Goal: Task Accomplishment & Management: Manage account settings

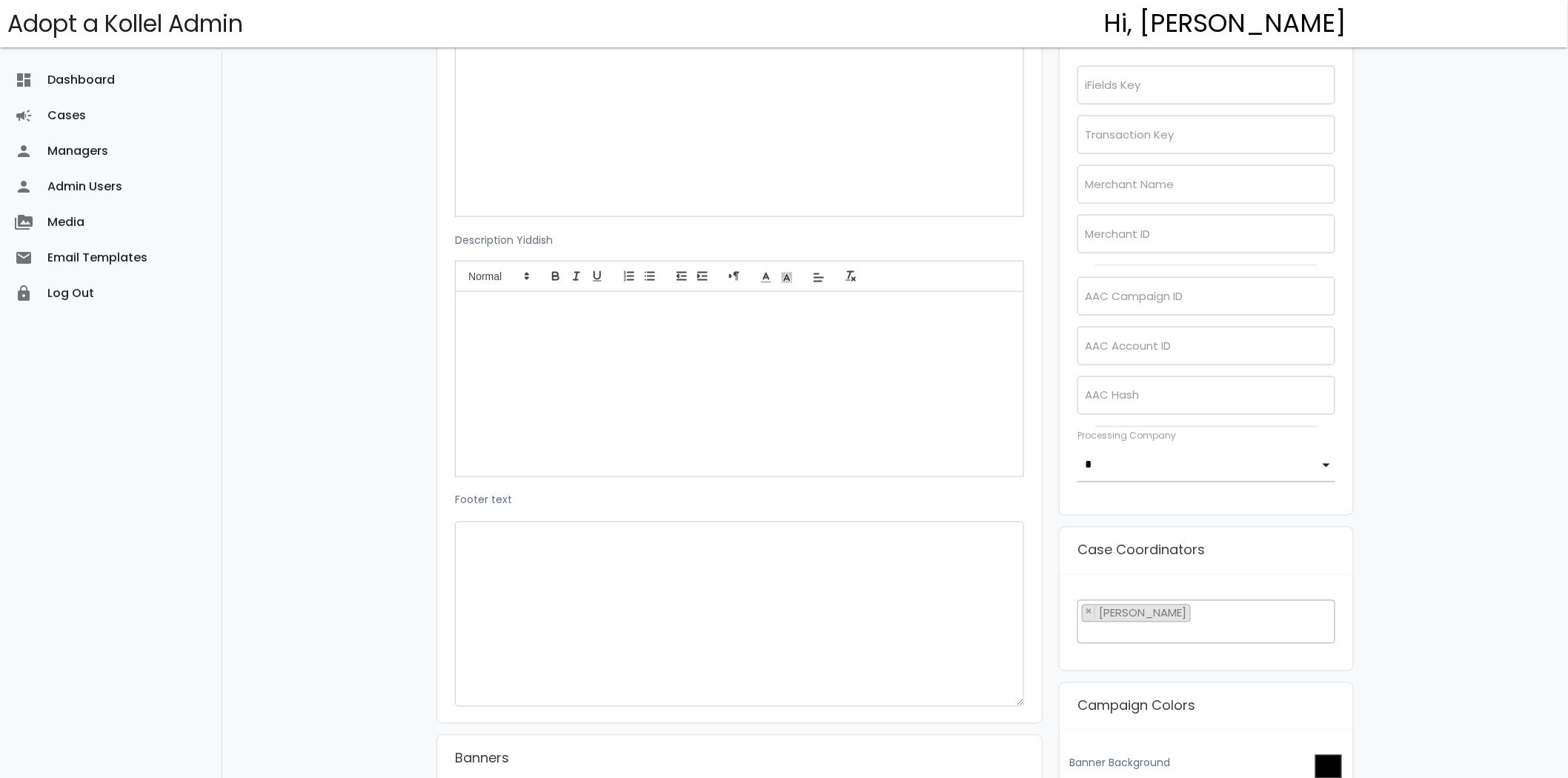
scroll to position [1317, 0]
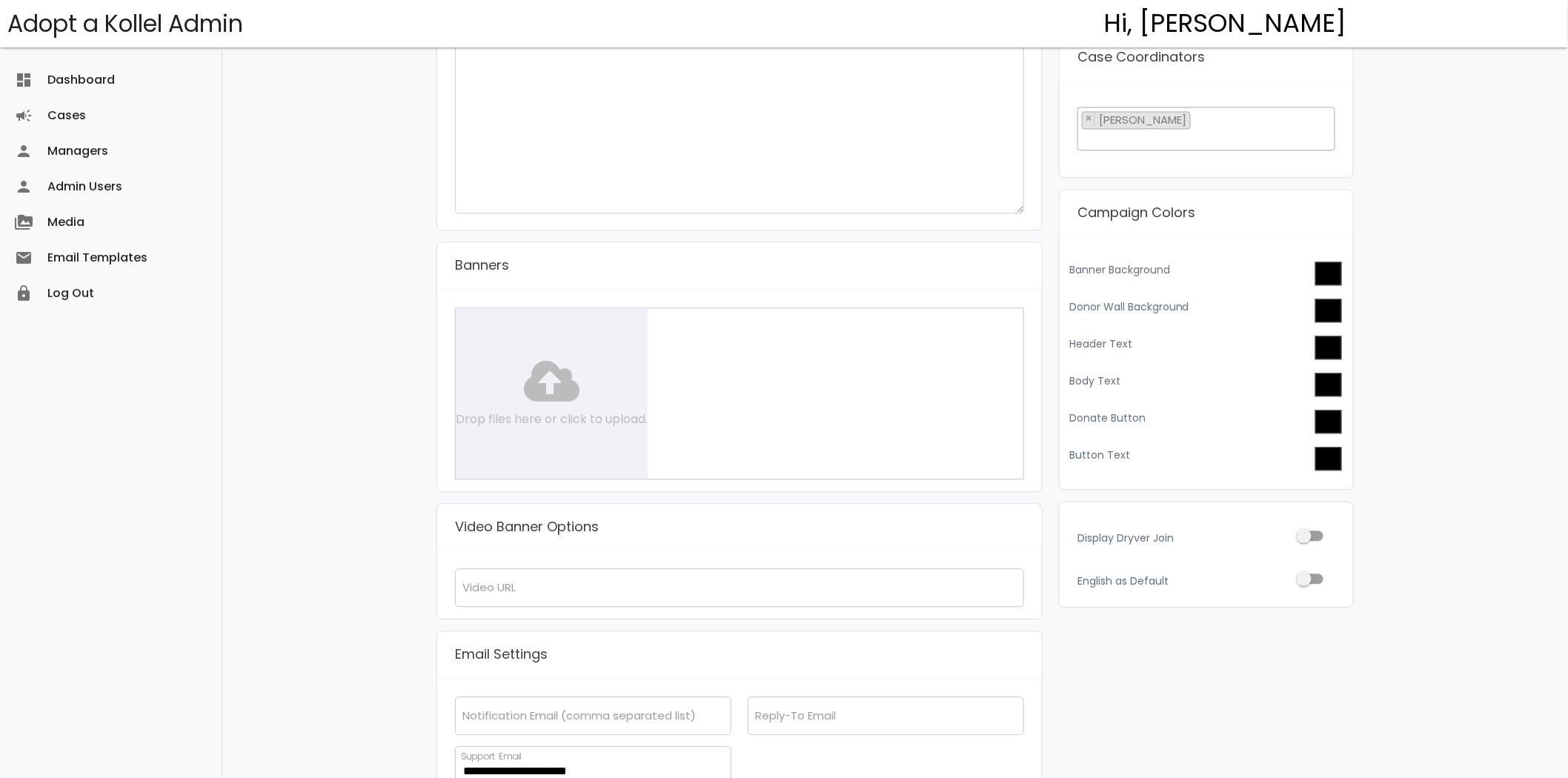
click at [532, 417] on div "Drop files here or click to upload." at bounding box center [739, 393] width 569 height 172
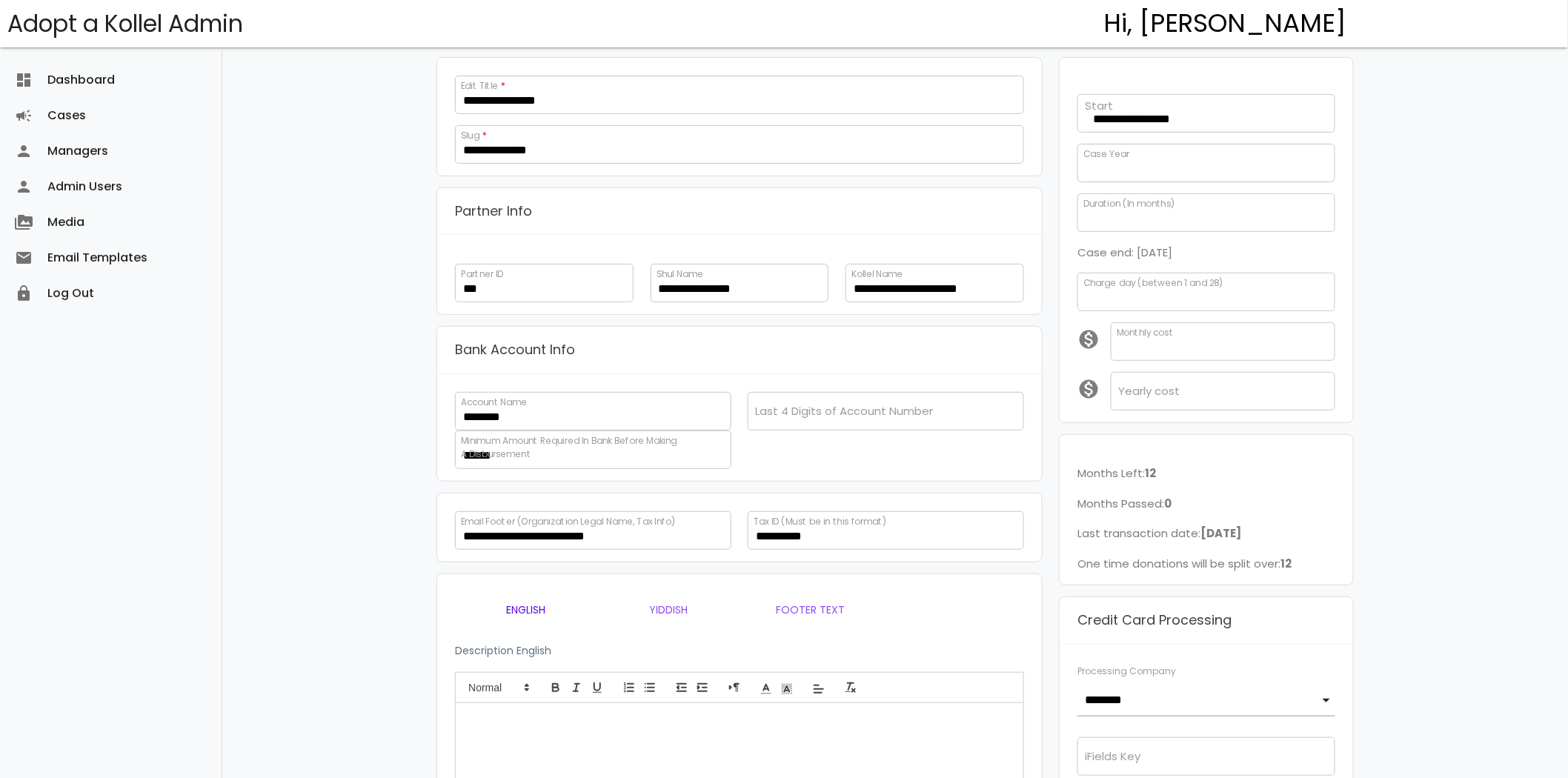
scroll to position [0, 0]
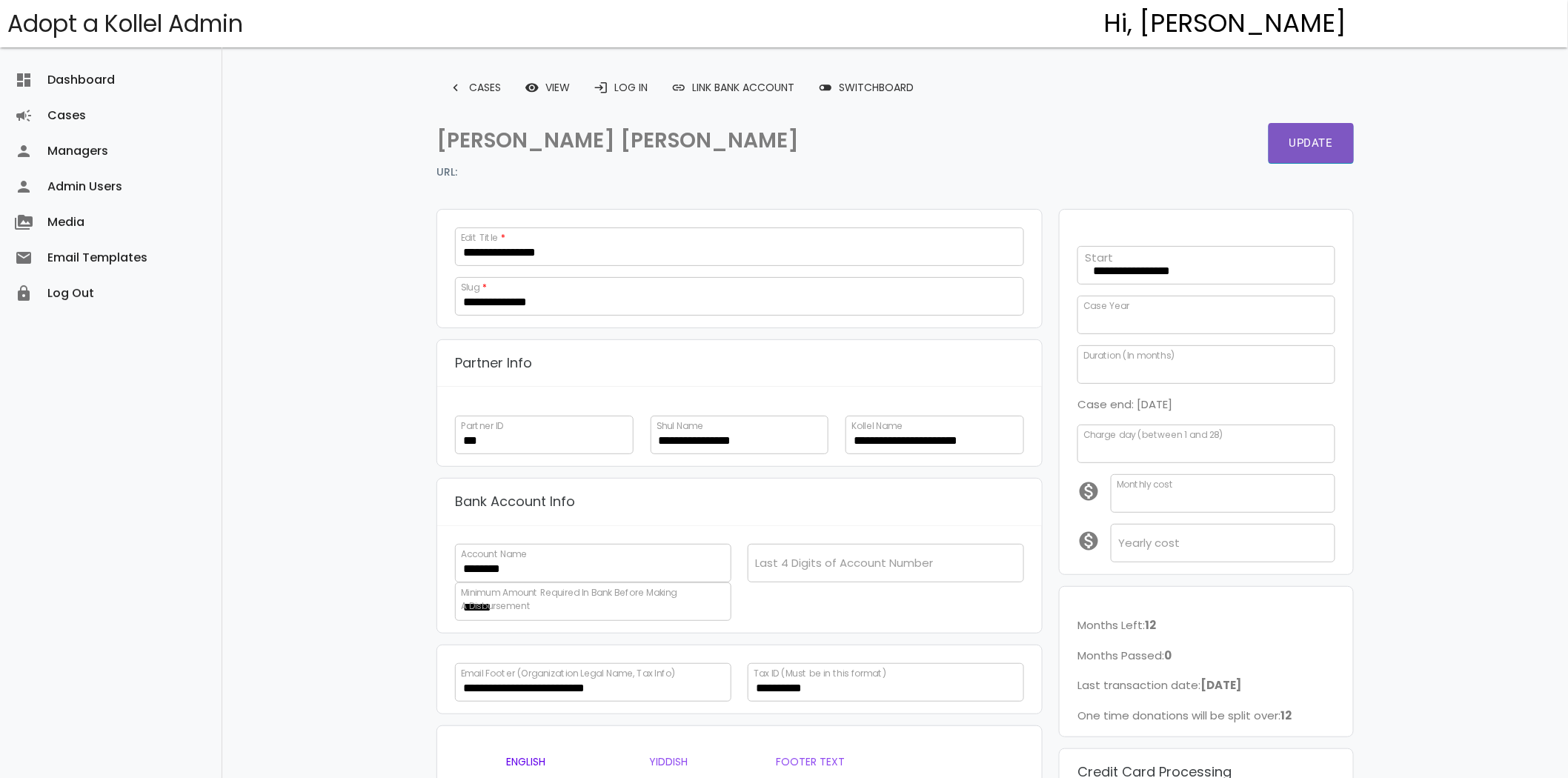
click at [1313, 142] on button "Update" at bounding box center [1311, 143] width 85 height 40
